Goal: Information Seeking & Learning: Learn about a topic

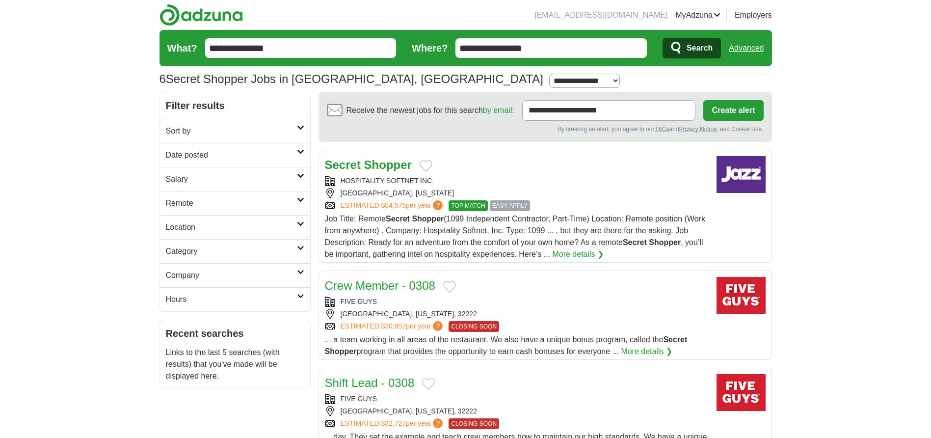
click at [298, 199] on icon at bounding box center [300, 199] width 7 height 5
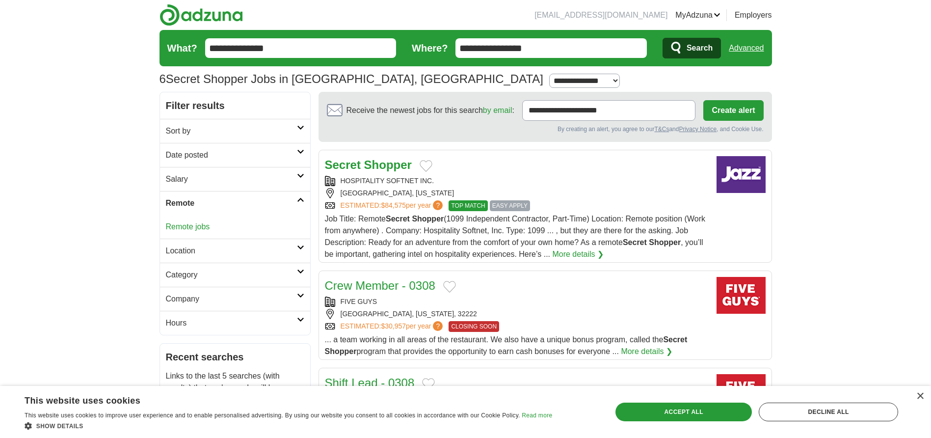
click at [200, 225] on link "Remote jobs" at bounding box center [188, 226] width 44 height 8
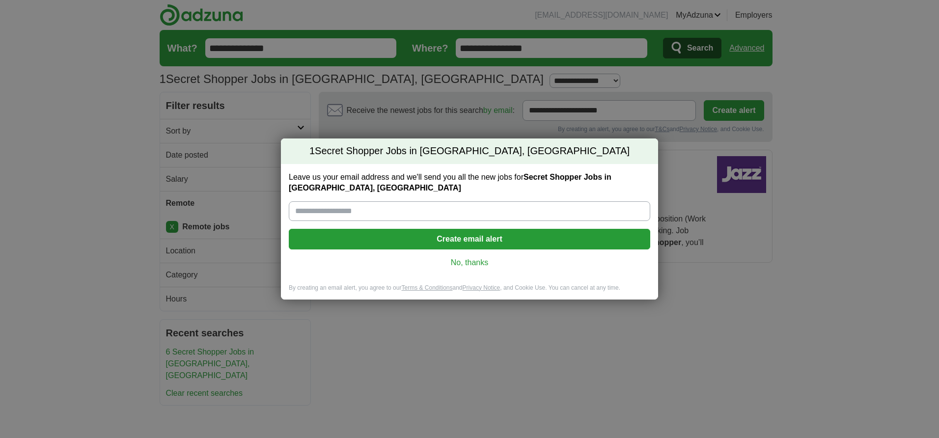
click at [471, 262] on link "No, thanks" at bounding box center [469, 262] width 346 height 11
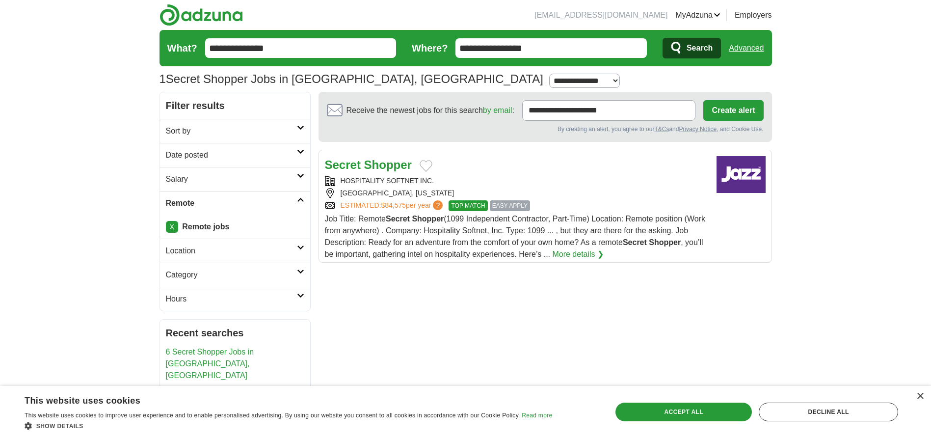
drag, startPoint x: 301, startPoint y: 53, endPoint x: 184, endPoint y: 68, distance: 118.3
click at [184, 68] on section "1 Secret Shopper Jobs in Jacksonville, FL Salary Salary Select a salary range S…" at bounding box center [466, 61] width 613 height 62
drag, startPoint x: 465, startPoint y: 57, endPoint x: 417, endPoint y: 66, distance: 48.9
click at [416, 65] on form "**********" at bounding box center [466, 48] width 613 height 36
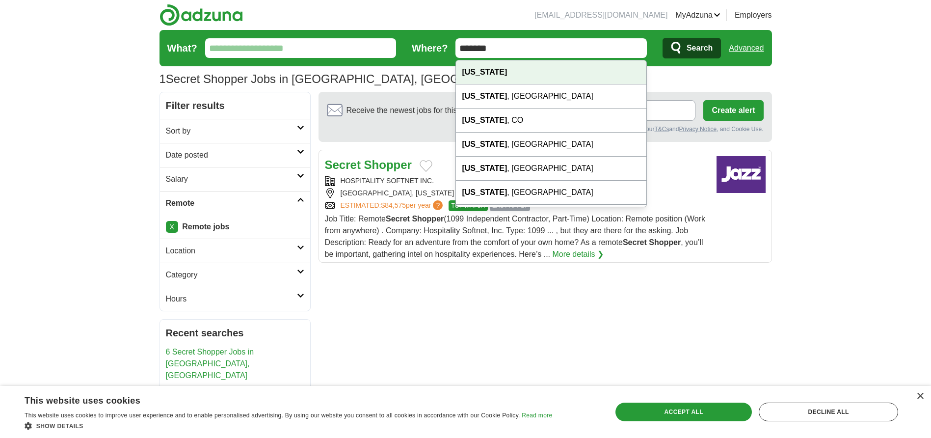
type input "*******"
click at [508, 70] on div "[US_STATE]" at bounding box center [551, 72] width 190 height 24
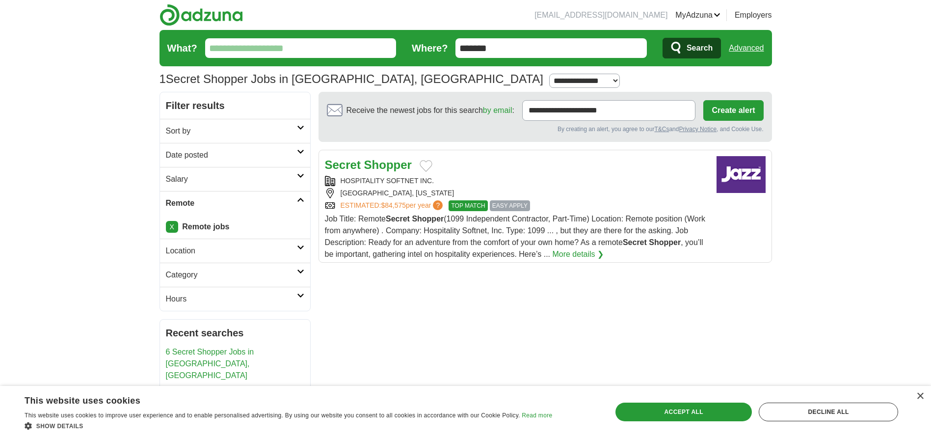
click at [299, 293] on icon at bounding box center [300, 295] width 7 height 5
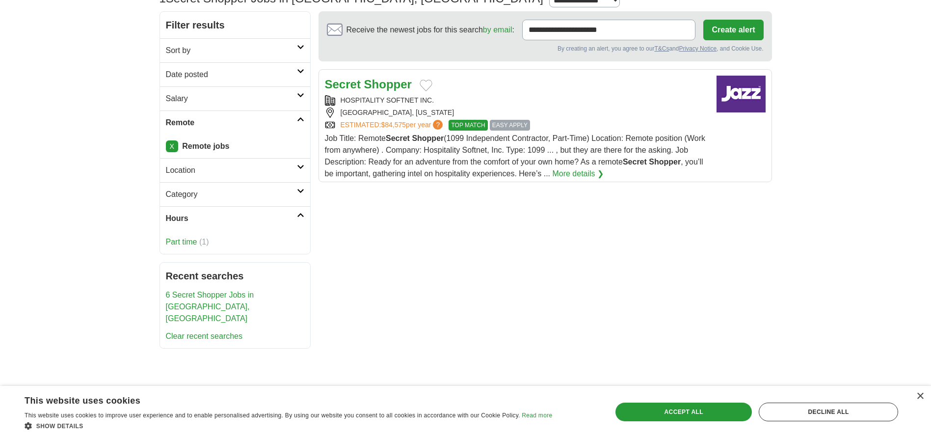
scroll to position [98, 0]
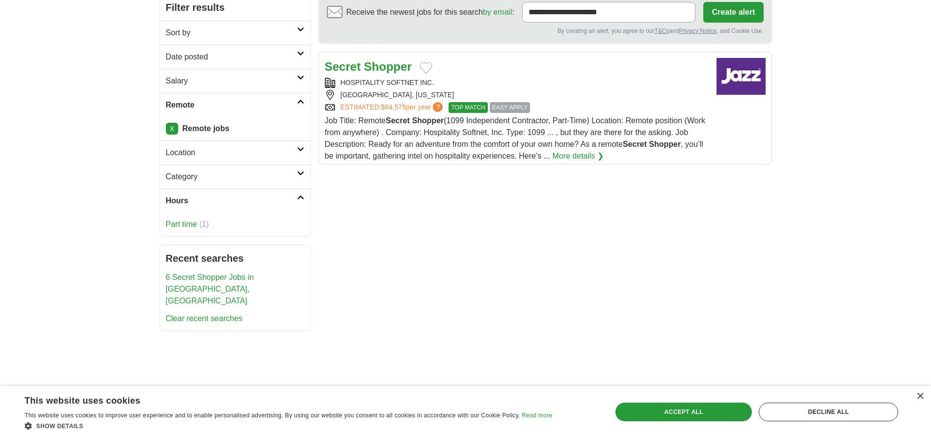
click at [191, 227] on link "Part time" at bounding box center [181, 224] width 31 height 8
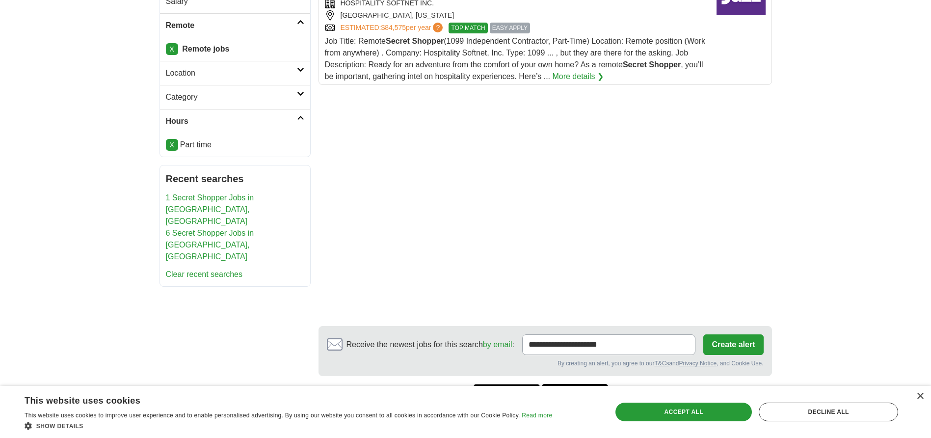
scroll to position [147, 0]
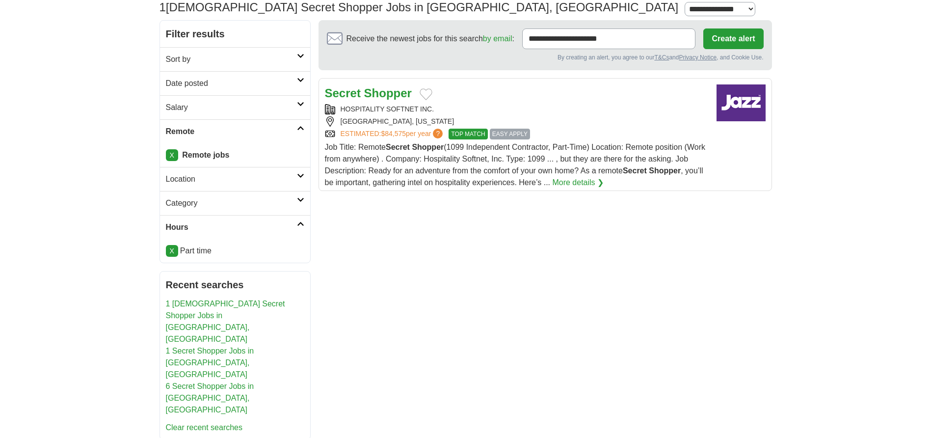
scroll to position [49, 0]
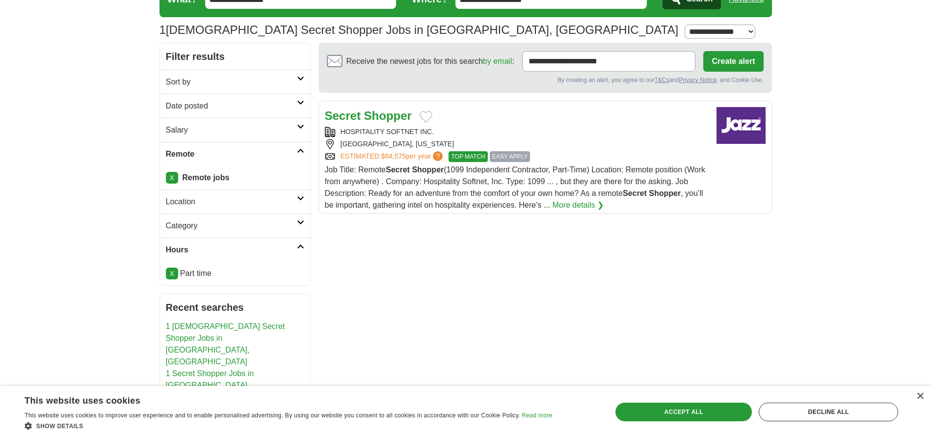
click at [167, 272] on link "X" at bounding box center [172, 274] width 12 height 12
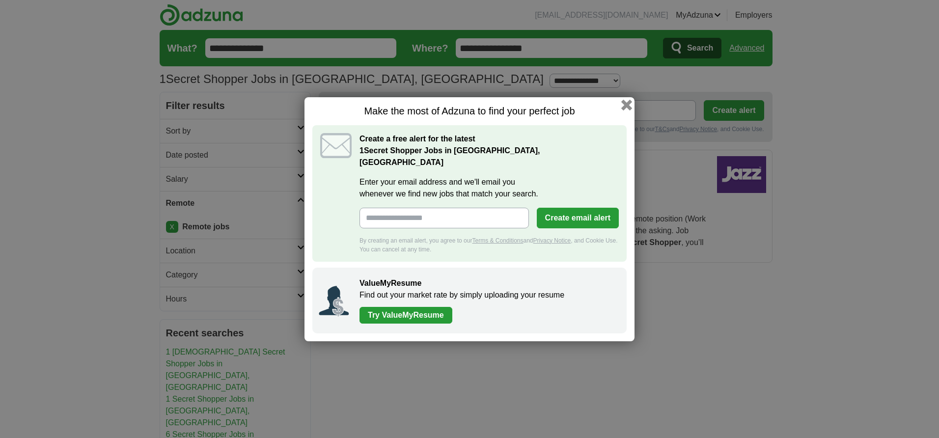
drag, startPoint x: 626, startPoint y: 108, endPoint x: 619, endPoint y: 114, distance: 9.4
click at [626, 108] on button "button" at bounding box center [626, 104] width 11 height 11
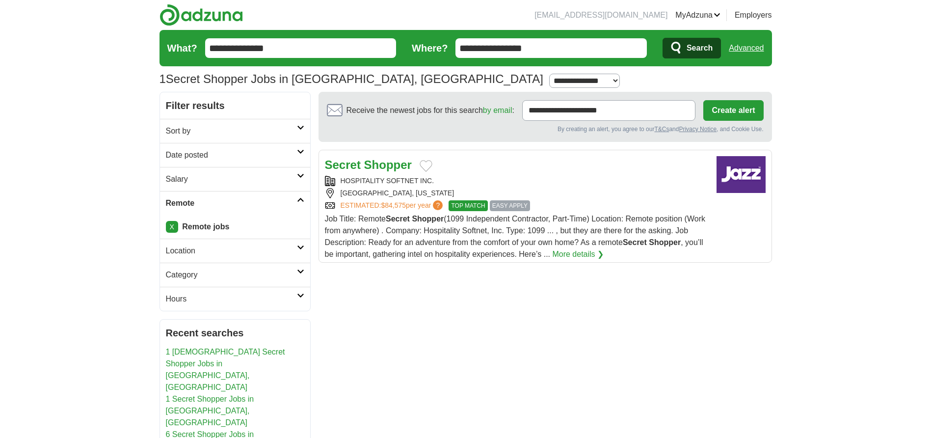
click at [300, 250] on link "Location" at bounding box center [235, 251] width 150 height 24
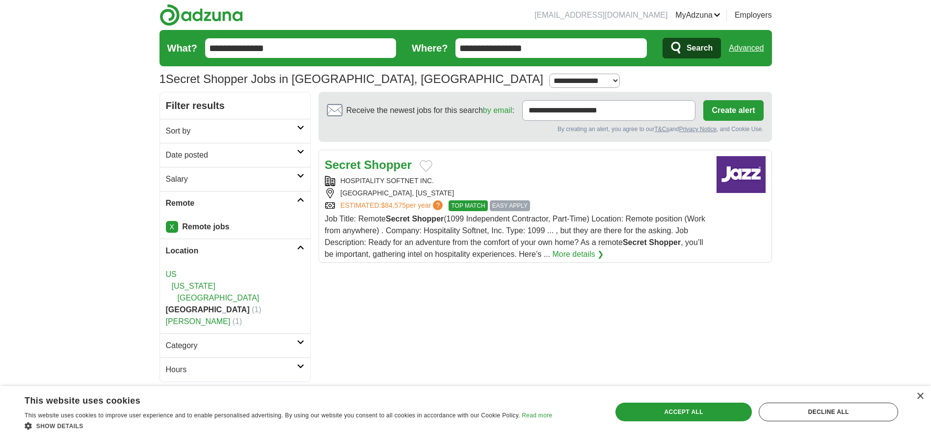
click at [300, 247] on icon at bounding box center [300, 247] width 7 height 5
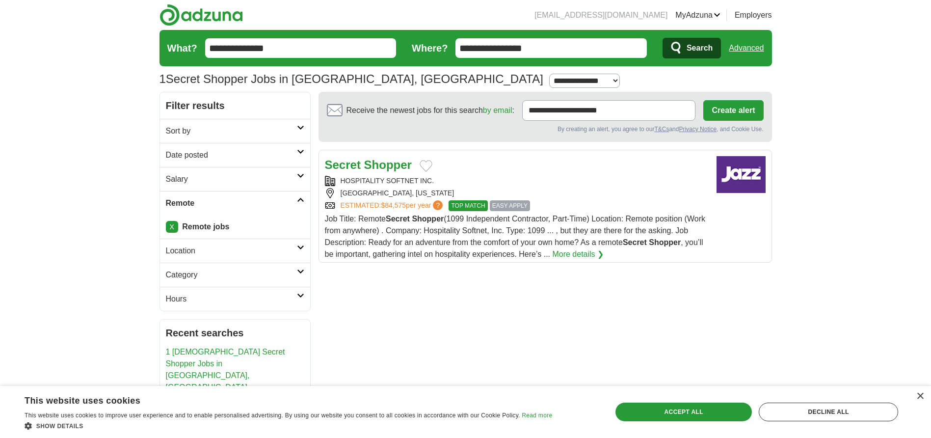
click at [300, 270] on icon at bounding box center [300, 271] width 7 height 5
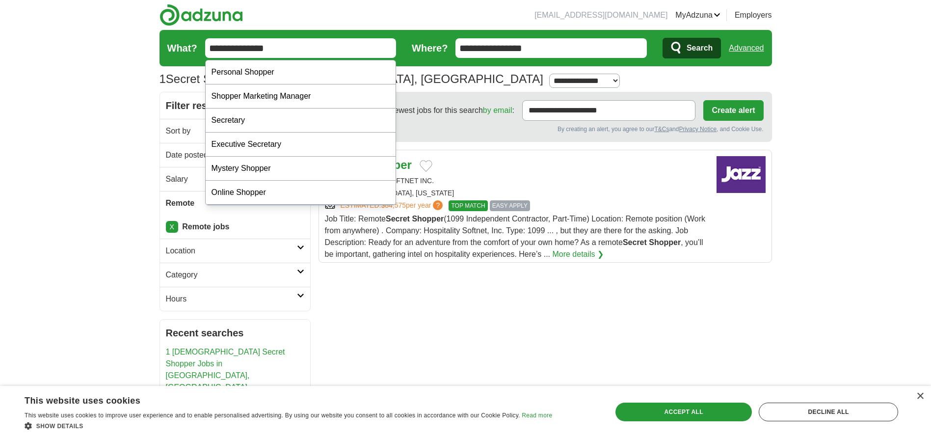
drag, startPoint x: 285, startPoint y: 44, endPoint x: 185, endPoint y: 66, distance: 102.4
click at [185, 65] on form "**********" at bounding box center [466, 48] width 613 height 36
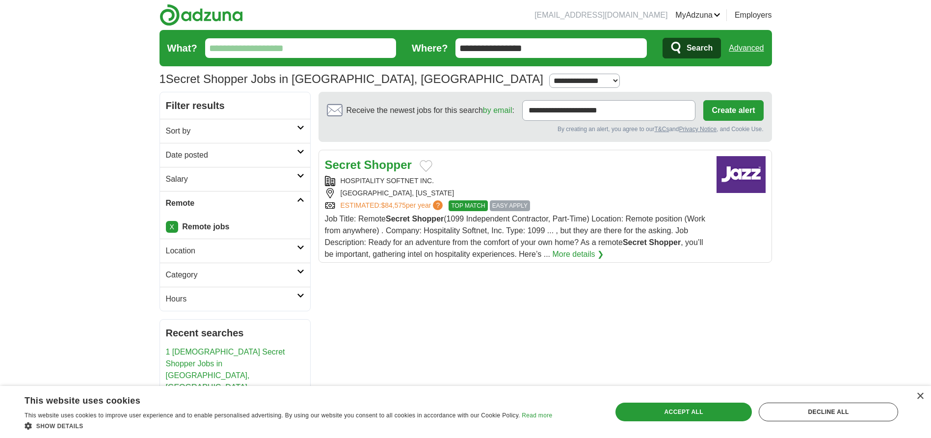
click at [744, 44] on link "Advanced" at bounding box center [746, 48] width 35 height 20
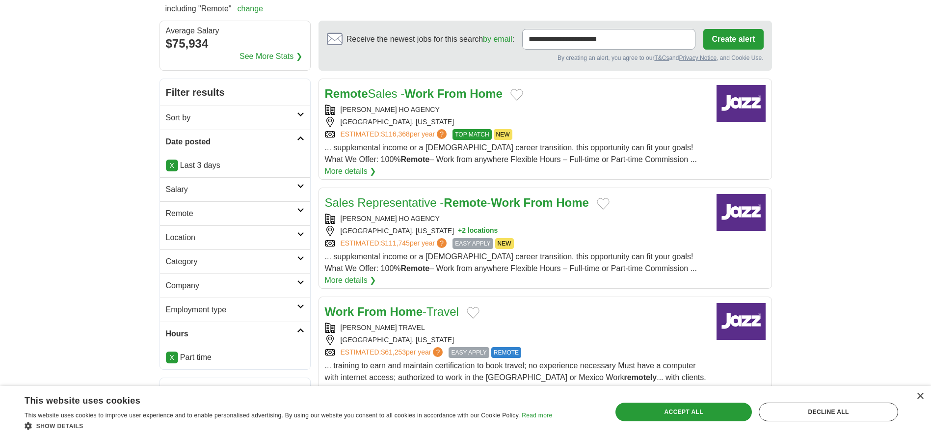
scroll to position [98, 0]
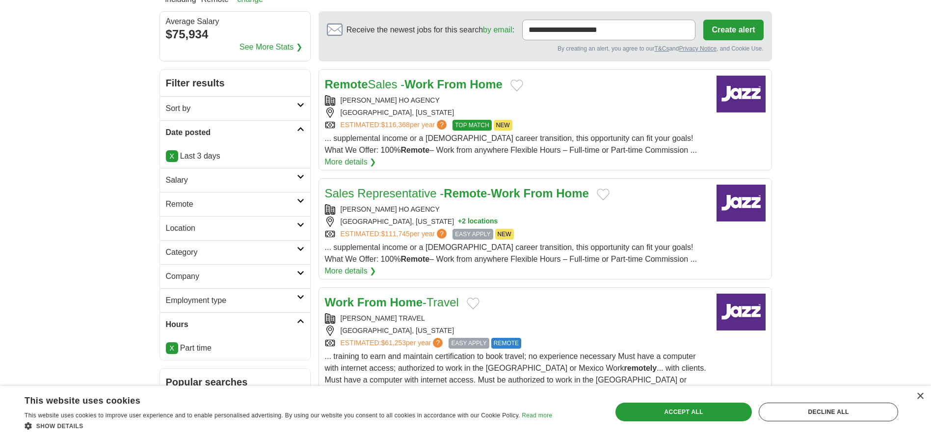
click at [298, 200] on icon at bounding box center [300, 200] width 7 height 5
click at [295, 204] on h2 "Remote" at bounding box center [231, 204] width 131 height 12
click at [302, 225] on icon at bounding box center [300, 224] width 7 height 5
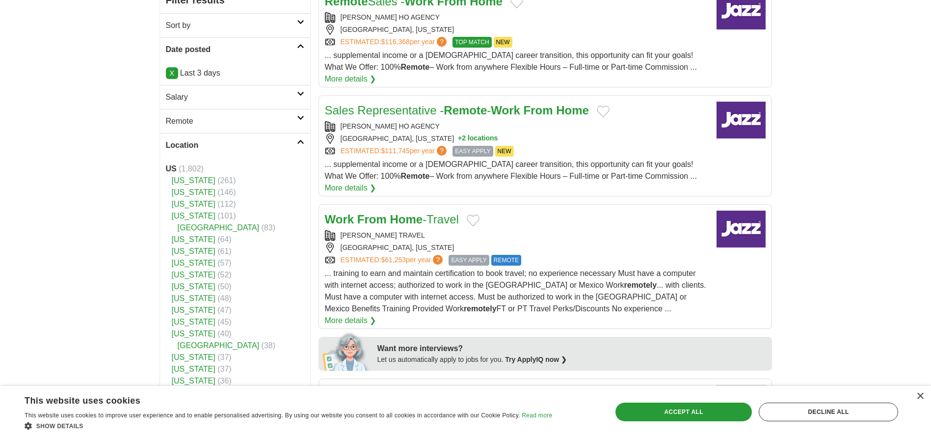
scroll to position [196, 0]
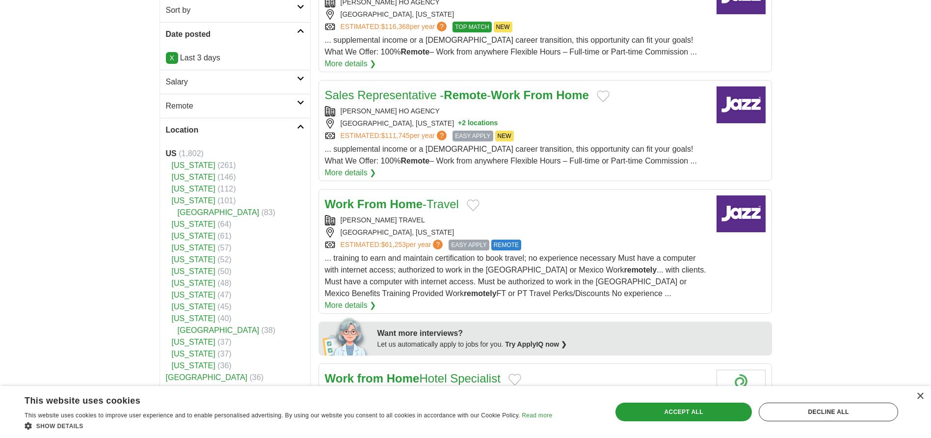
click at [178, 247] on link "[US_STATE]" at bounding box center [194, 247] width 44 height 8
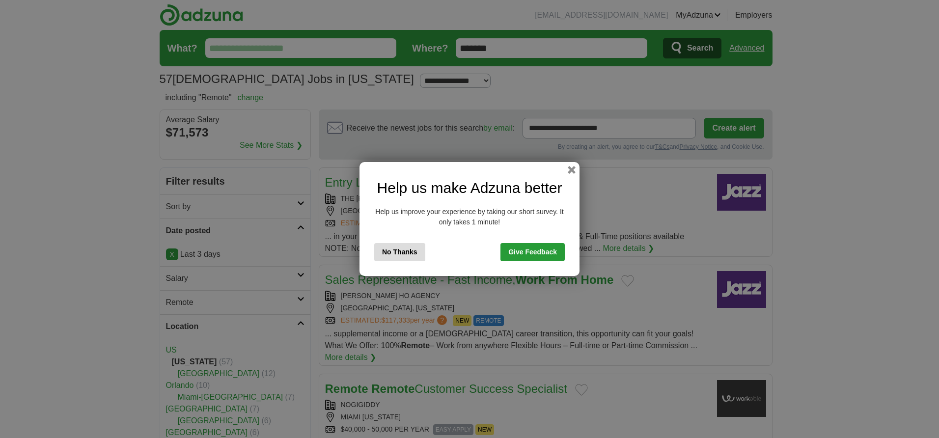
click at [403, 252] on button "No Thanks" at bounding box center [399, 252] width 51 height 18
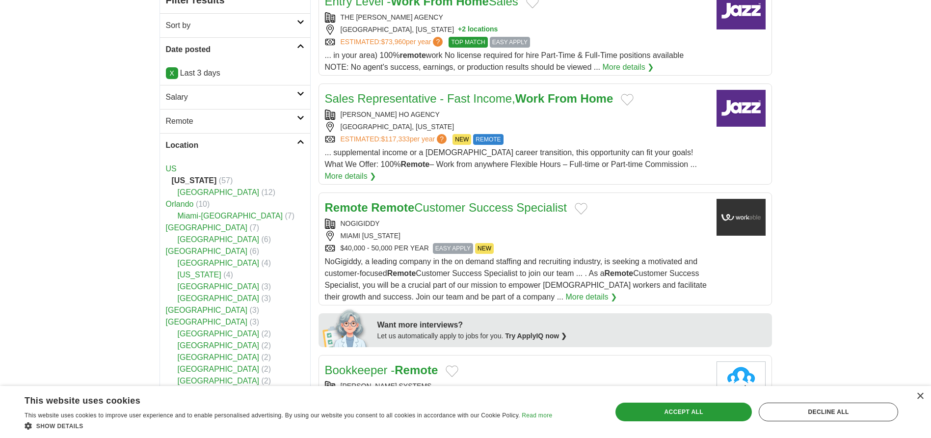
scroll to position [196, 0]
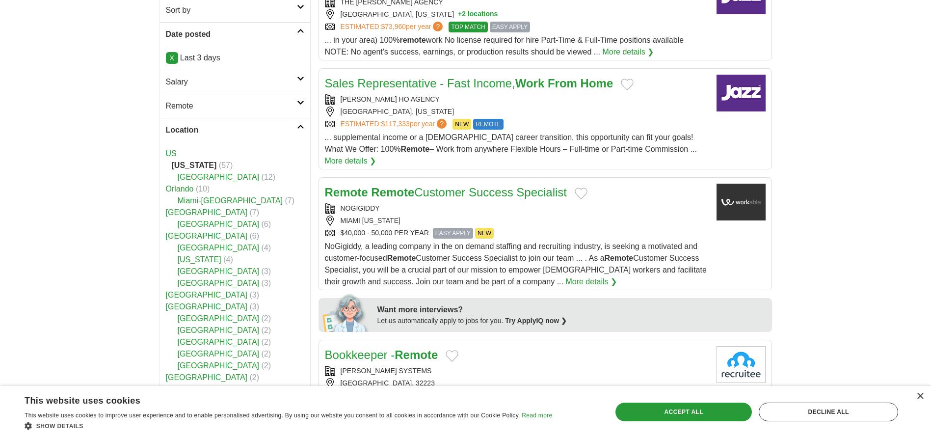
click at [298, 124] on icon at bounding box center [300, 126] width 7 height 5
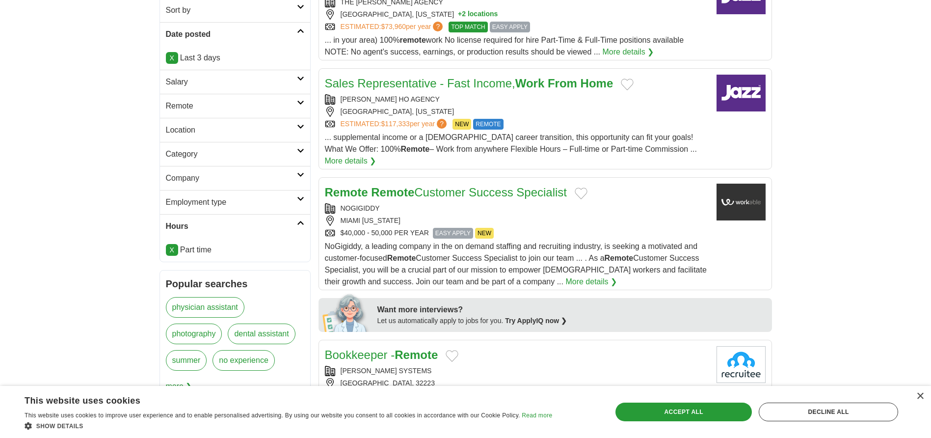
click at [303, 149] on icon at bounding box center [300, 150] width 7 height 5
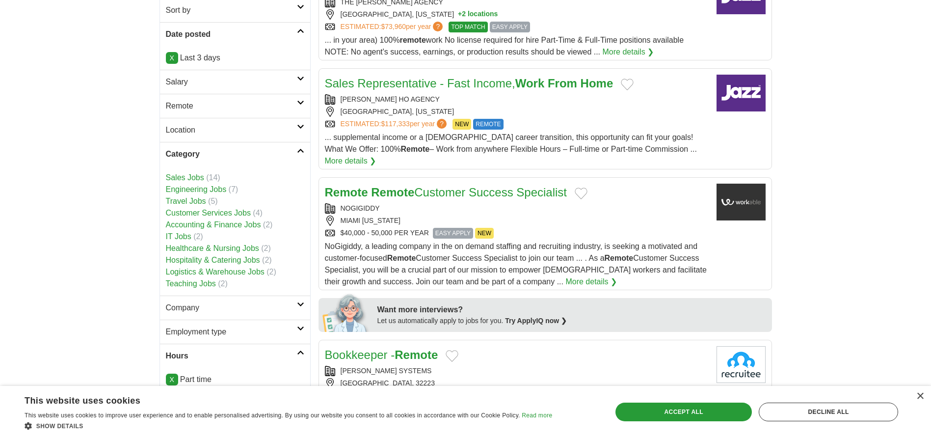
click at [301, 146] on link "Category" at bounding box center [235, 154] width 150 height 24
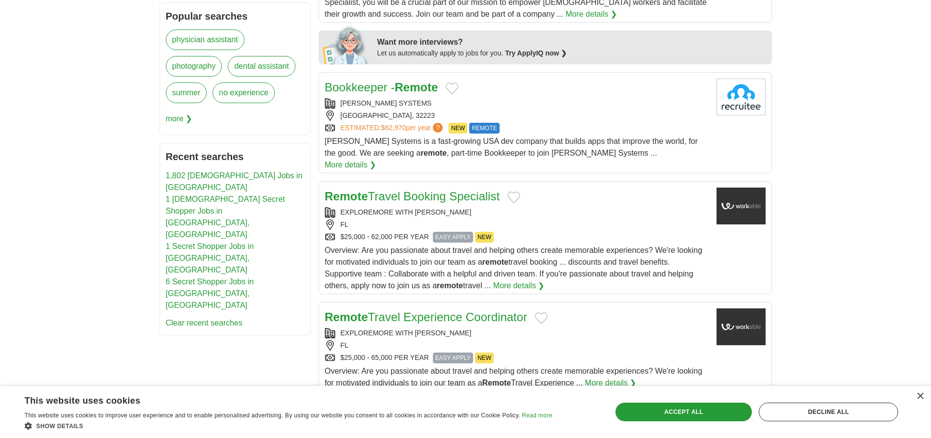
scroll to position [491, 0]
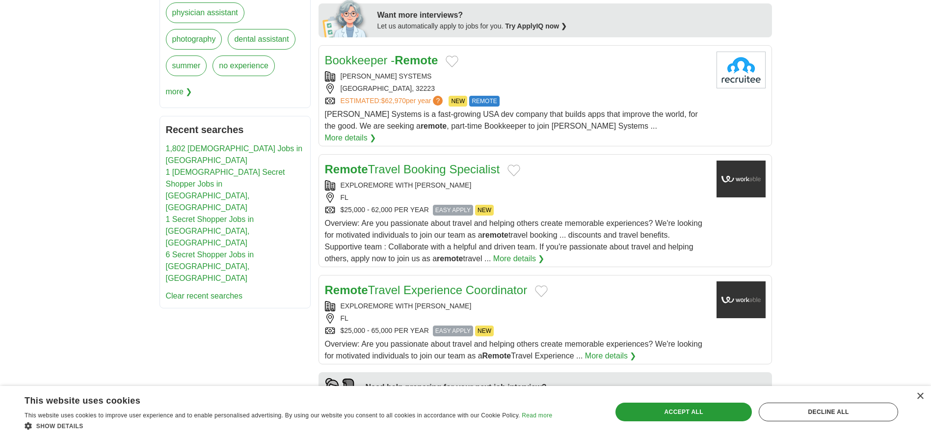
click at [528, 180] on div "EXPLOREMORE WITH FRAN" at bounding box center [517, 185] width 384 height 10
